Goal: Transaction & Acquisition: Purchase product/service

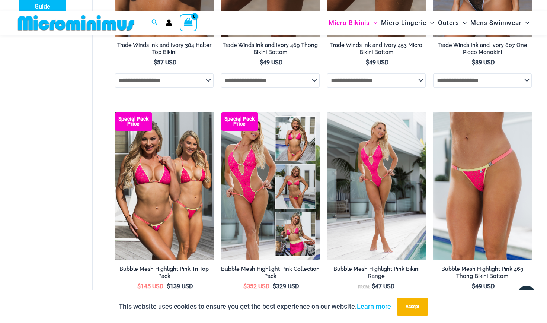
scroll to position [592, 0]
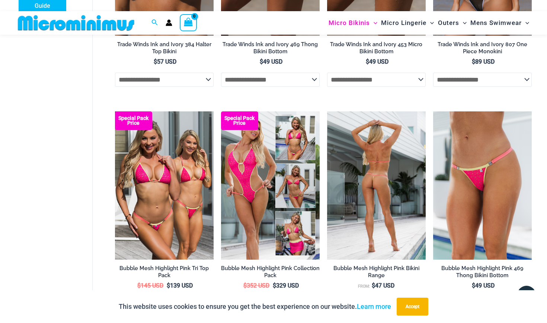
click at [317, 161] on img at bounding box center [376, 185] width 99 height 148
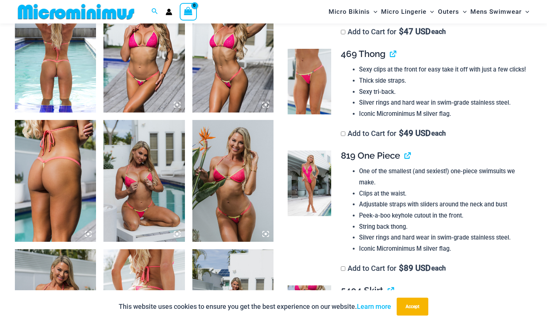
scroll to position [603, 0]
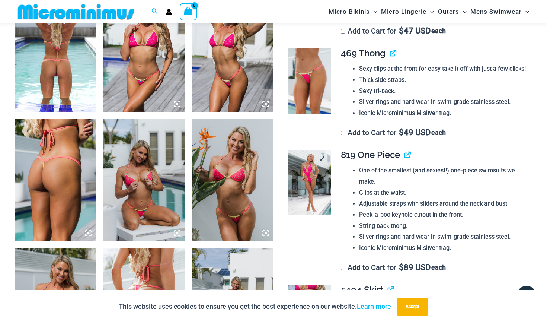
click at [312, 181] on img at bounding box center [310, 183] width 44 height 66
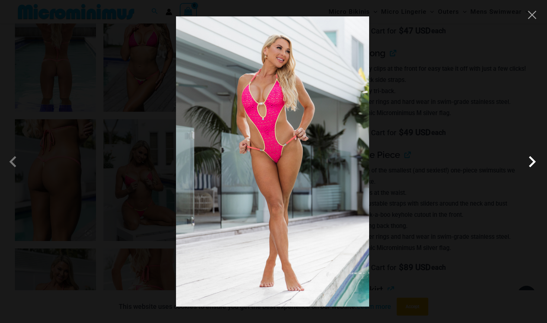
click at [532, 163] on span at bounding box center [532, 161] width 22 height 22
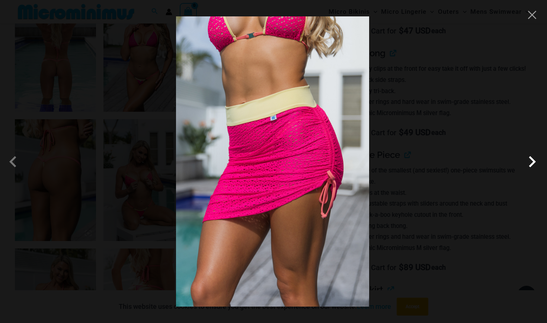
click at [532, 163] on span at bounding box center [532, 161] width 22 height 22
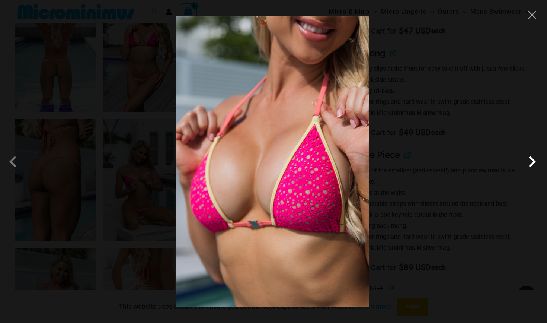
click at [531, 162] on span at bounding box center [532, 161] width 22 height 22
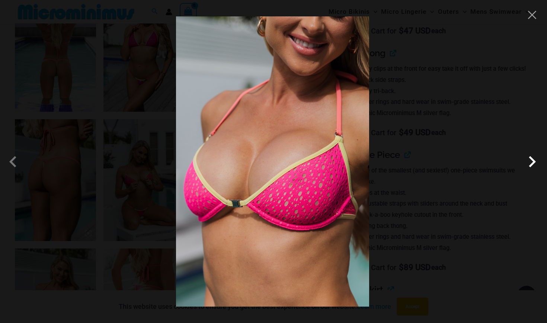
click at [531, 161] on span at bounding box center [532, 161] width 22 height 22
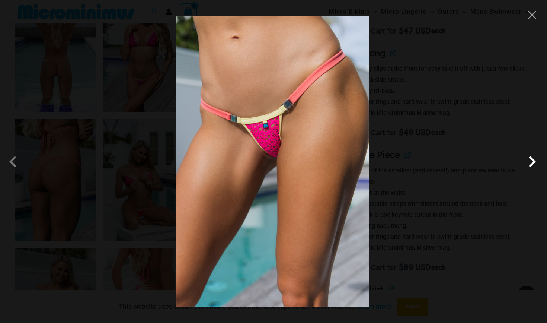
click at [531, 160] on span at bounding box center [532, 161] width 22 height 22
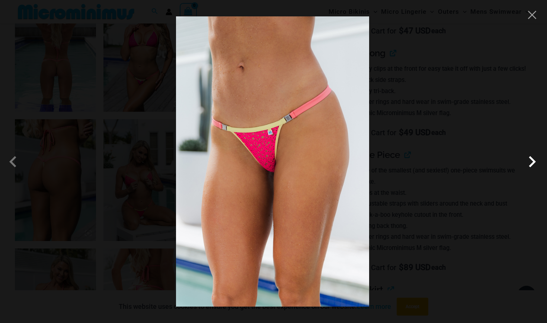
click at [531, 160] on span at bounding box center [532, 161] width 22 height 22
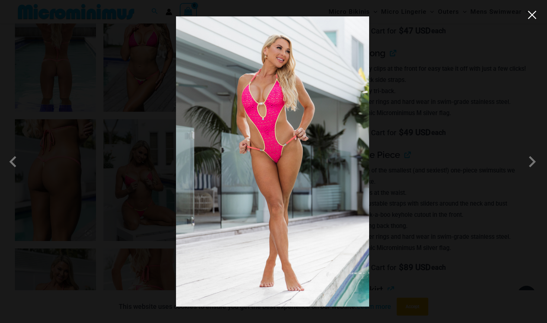
click at [533, 14] on button "Close" at bounding box center [532, 14] width 11 height 11
